Goal: Register for event/course

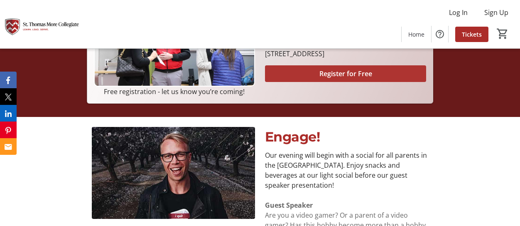
scroll to position [249, 0]
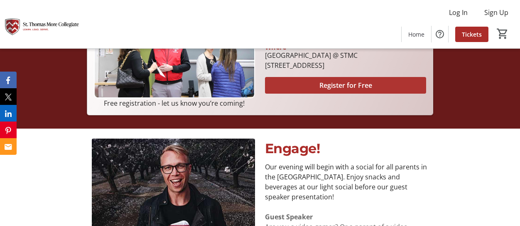
click at [345, 84] on span "Register for Free" at bounding box center [345, 85] width 53 height 10
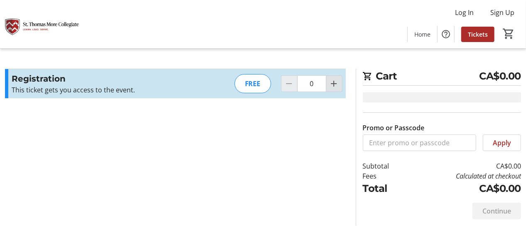
click at [337, 82] on mat-icon "Increment by one" at bounding box center [334, 83] width 10 height 10
click at [337, 83] on mat-icon "Increment by one" at bounding box center [334, 83] width 10 height 10
type input "2"
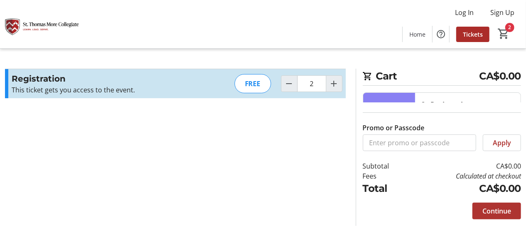
click at [501, 211] on span "Continue" at bounding box center [497, 211] width 29 height 10
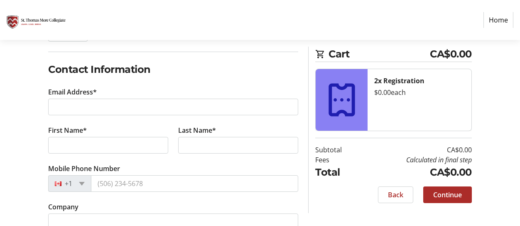
scroll to position [125, 0]
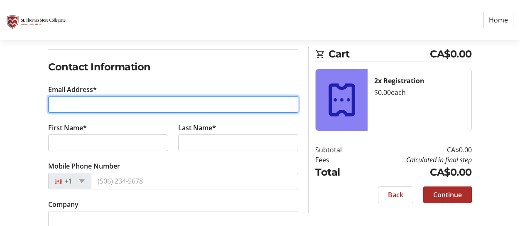
click at [70, 103] on input "Email Address*" at bounding box center [173, 104] width 250 height 17
type input "[PERSON_NAME][EMAIL_ADDRESS][DOMAIN_NAME]"
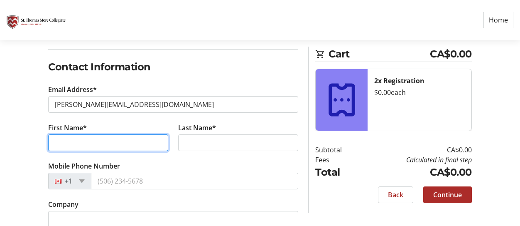
type input "[PERSON_NAME]"
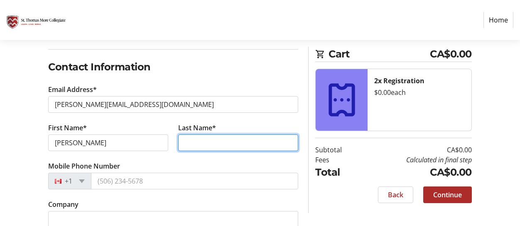
type input "Coldham"
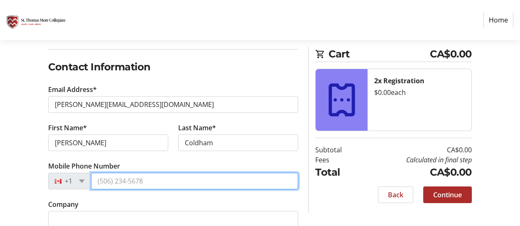
type input "[PHONE_NUMBER]"
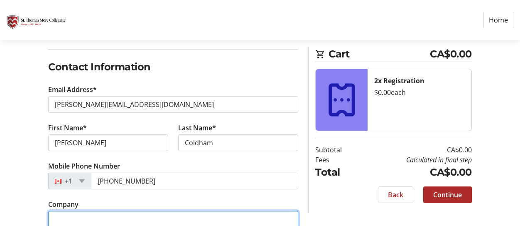
type input "SBMC"
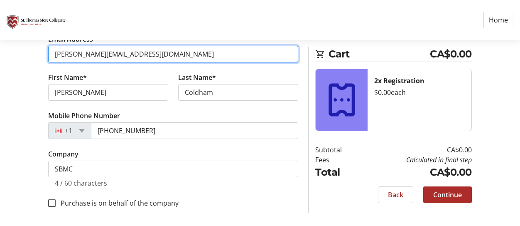
scroll to position [175, 0]
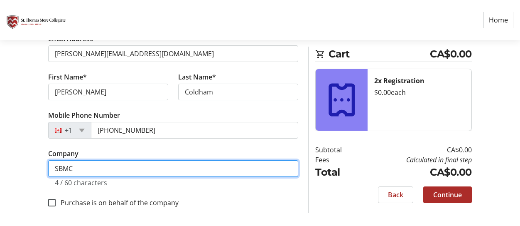
drag, startPoint x: 67, startPoint y: 168, endPoint x: 50, endPoint y: 167, distance: 17.5
click at [50, 167] on input "SBMC" at bounding box center [173, 168] width 250 height 17
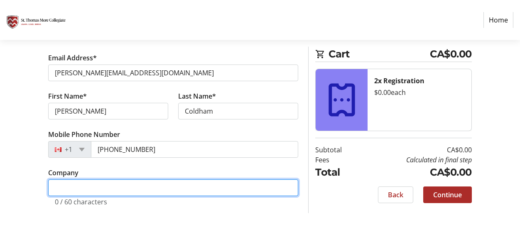
scroll to position [154, 0]
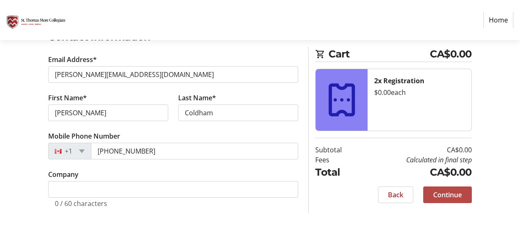
click at [451, 194] on span "Continue" at bounding box center [447, 194] width 29 height 10
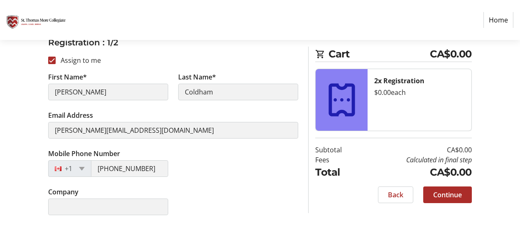
scroll to position [166, 0]
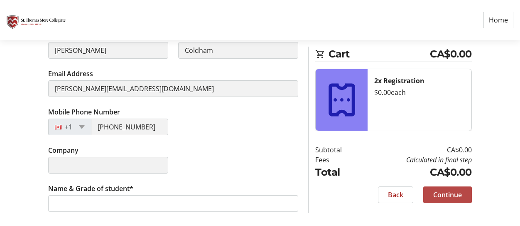
click at [457, 193] on span "Continue" at bounding box center [447, 194] width 29 height 10
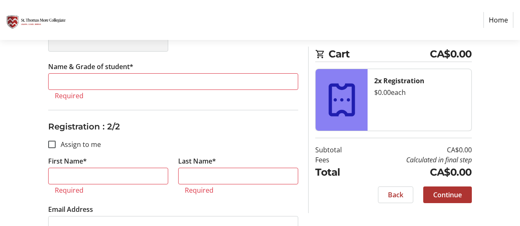
scroll to position [295, 0]
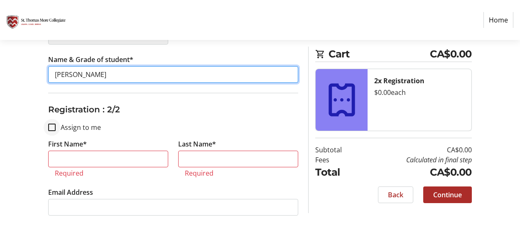
type input "[PERSON_NAME]"
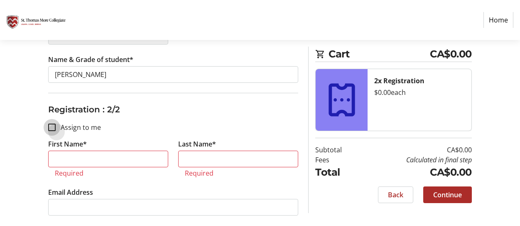
click at [51, 126] on input "Assign to me" at bounding box center [51, 126] width 7 height 7
checkbox input "true"
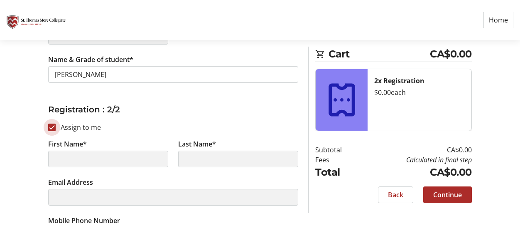
type input "[PERSON_NAME]"
type input "Coldham"
type input "[PERSON_NAME][EMAIL_ADDRESS][DOMAIN_NAME]"
type input "[PHONE_NUMBER]"
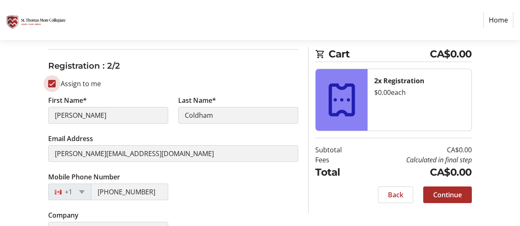
scroll to position [406, 0]
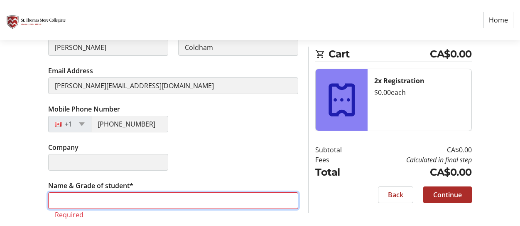
click at [75, 197] on input "Name & Grade of student*" at bounding box center [173, 200] width 250 height 17
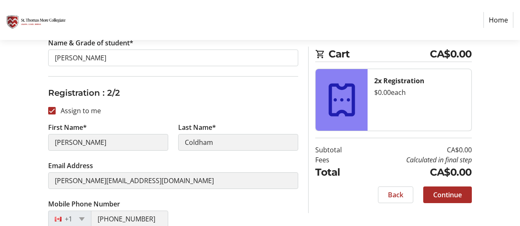
scroll to position [282, 0]
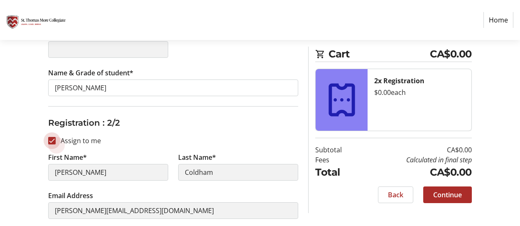
click at [53, 140] on input "Assign to me" at bounding box center [51, 140] width 7 height 7
checkbox input "false"
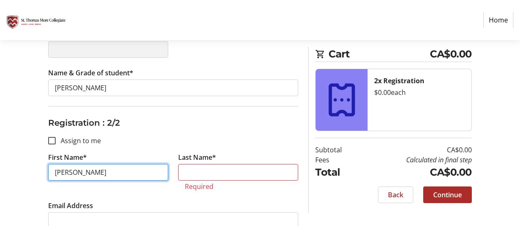
type input "[PERSON_NAME]"
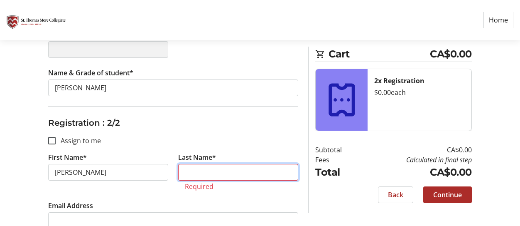
click at [187, 174] on input "Last Name*" at bounding box center [238, 172] width 120 height 17
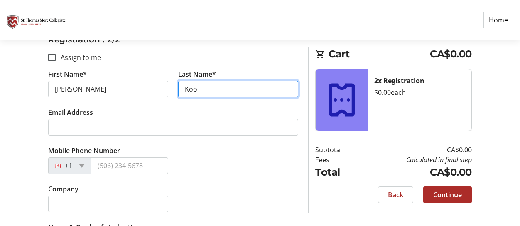
scroll to position [406, 0]
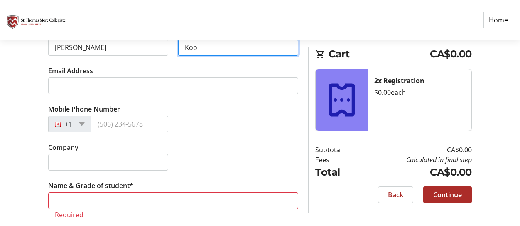
type input "Koo"
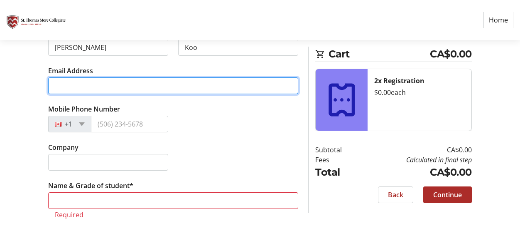
click at [76, 83] on input "Email Address" at bounding box center [173, 85] width 250 height 17
type input "[PERSON_NAME][EMAIL_ADDRESS][DOMAIN_NAME]"
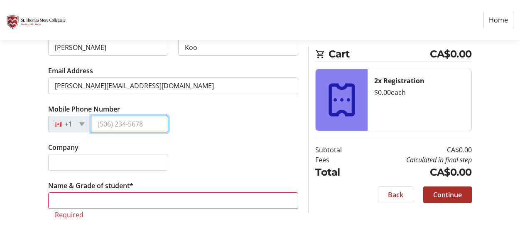
type input "[PHONE_NUMBER]"
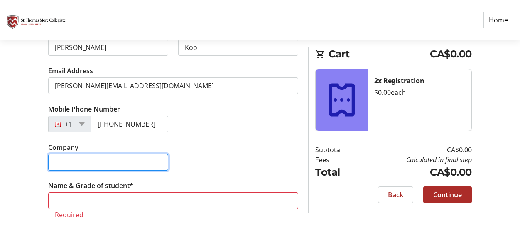
type input "SBMC"
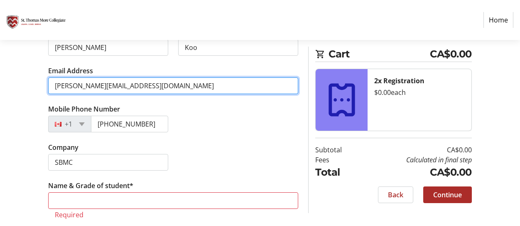
scroll to position [365, 0]
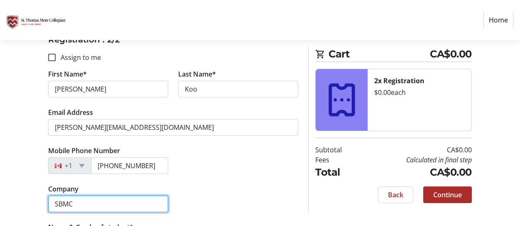
drag, startPoint x: 86, startPoint y: 194, endPoint x: 71, endPoint y: 197, distance: 15.4
click at [71, 197] on input "SBMC" at bounding box center [108, 203] width 120 height 17
click at [78, 199] on input "SBMC" at bounding box center [108, 203] width 120 height 17
drag, startPoint x: 76, startPoint y: 201, endPoint x: 45, endPoint y: 200, distance: 31.2
click at [45, 200] on tr-form-field "Company SBMC" at bounding box center [108, 203] width 130 height 38
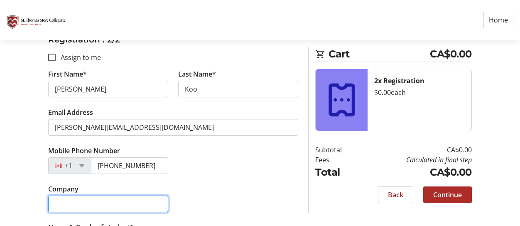
scroll to position [406, 0]
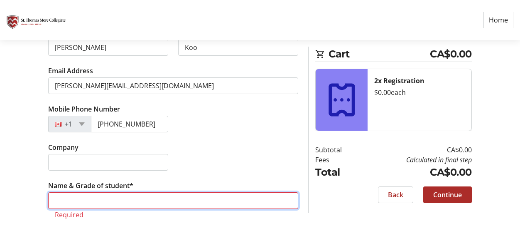
click at [95, 199] on input "Name & Grade of student*" at bounding box center [173, 200] width 250 height 17
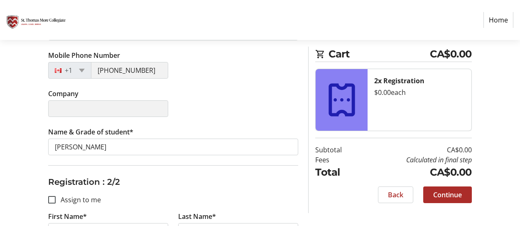
scroll to position [230, 0]
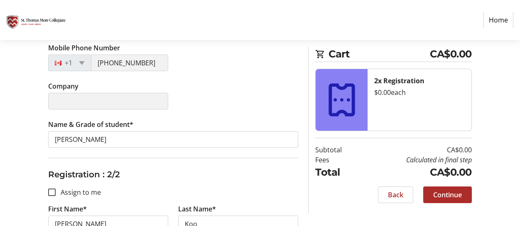
type input "[PERSON_NAME], Grade 8"
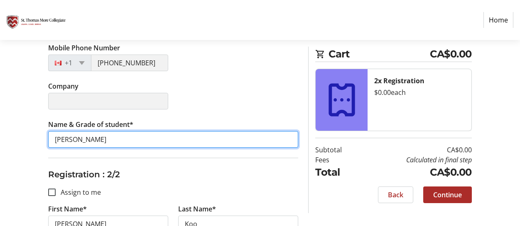
click at [106, 139] on input "[PERSON_NAME]" at bounding box center [173, 139] width 250 height 17
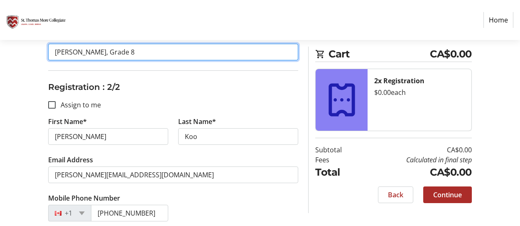
scroll to position [396, 0]
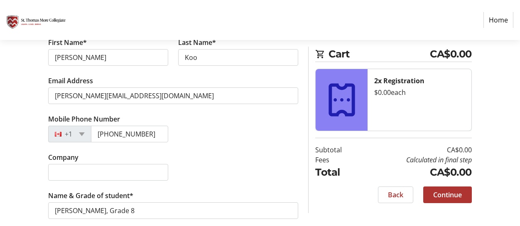
type input "[PERSON_NAME], Grade 8"
click at [449, 193] on span "Continue" at bounding box center [447, 194] width 29 height 10
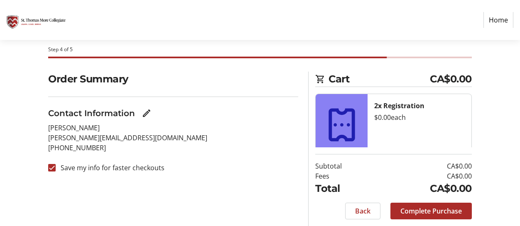
scroll to position [62, 0]
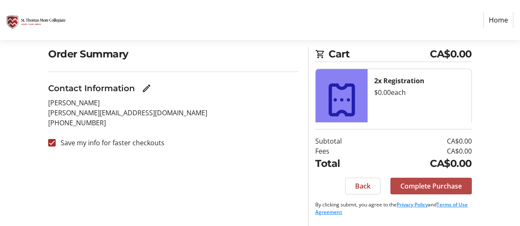
click at [447, 184] on span "Complete Purchase" at bounding box center [430, 186] width 61 height 10
